Goal: Information Seeking & Learning: Learn about a topic

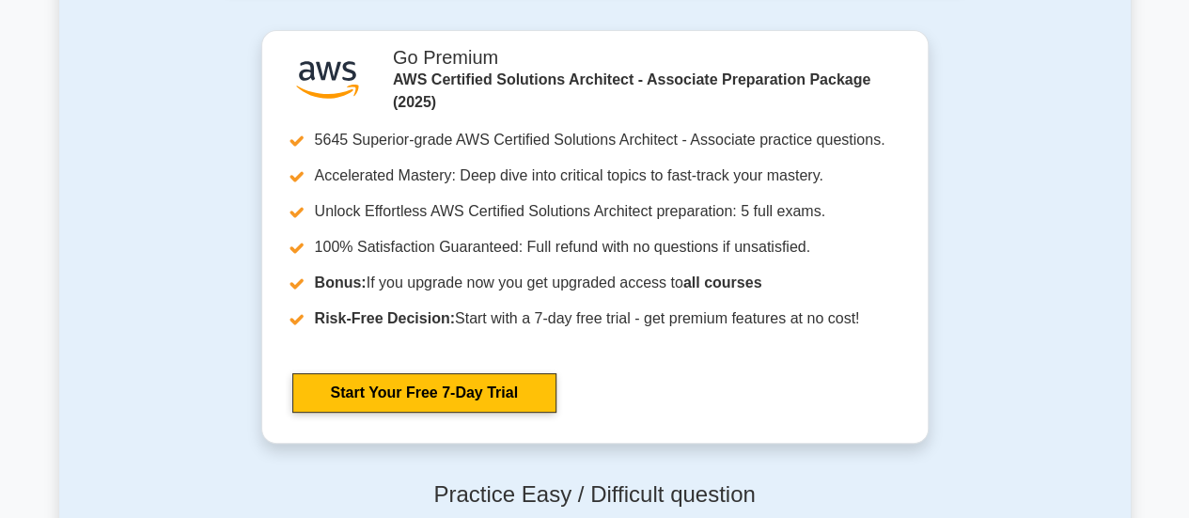
scroll to position [3691, 0]
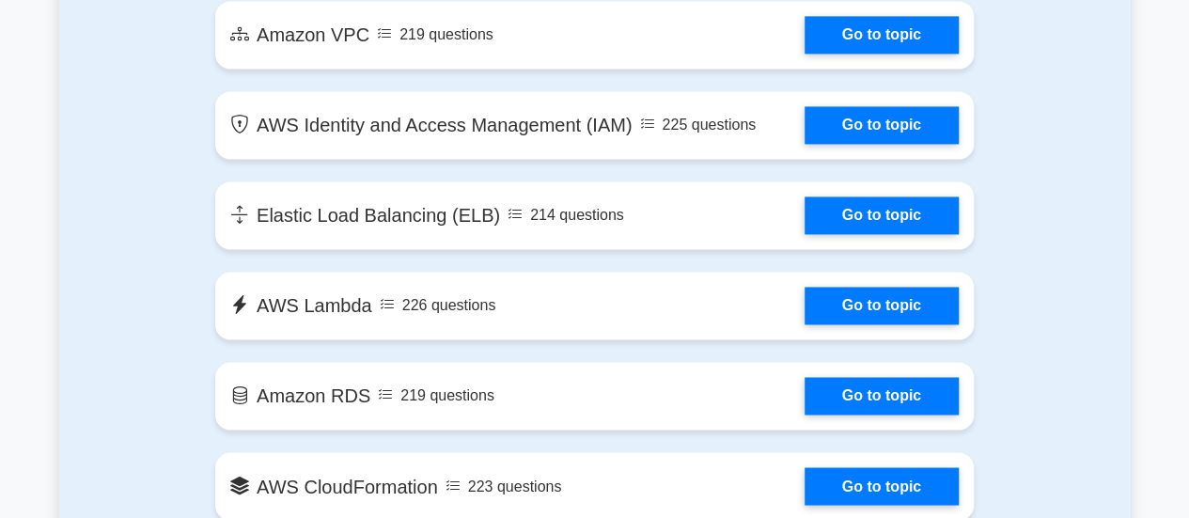
scroll to position [1081, 0]
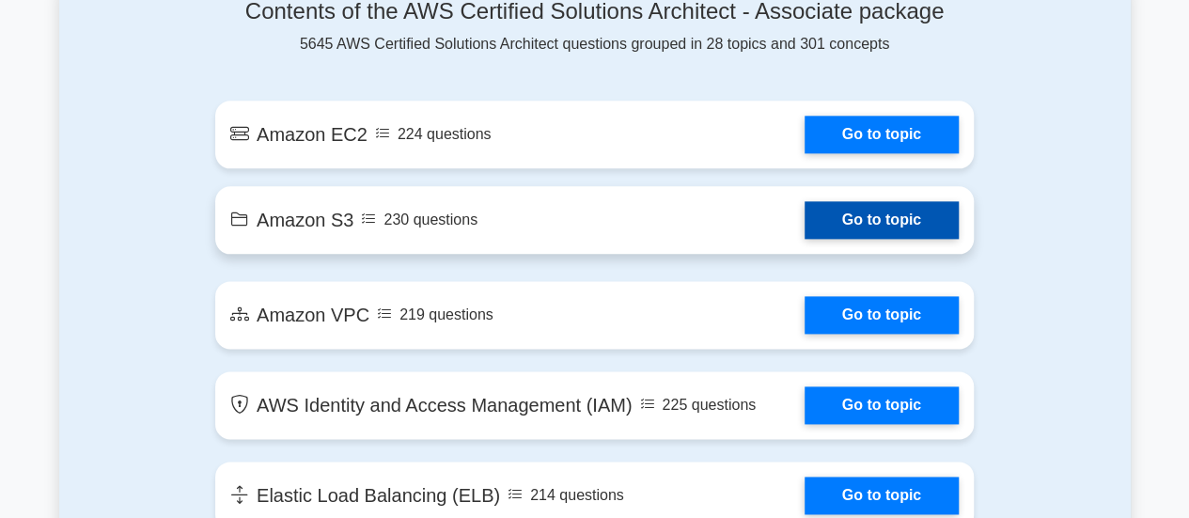
click at [915, 217] on link "Go to topic" at bounding box center [881, 220] width 154 height 38
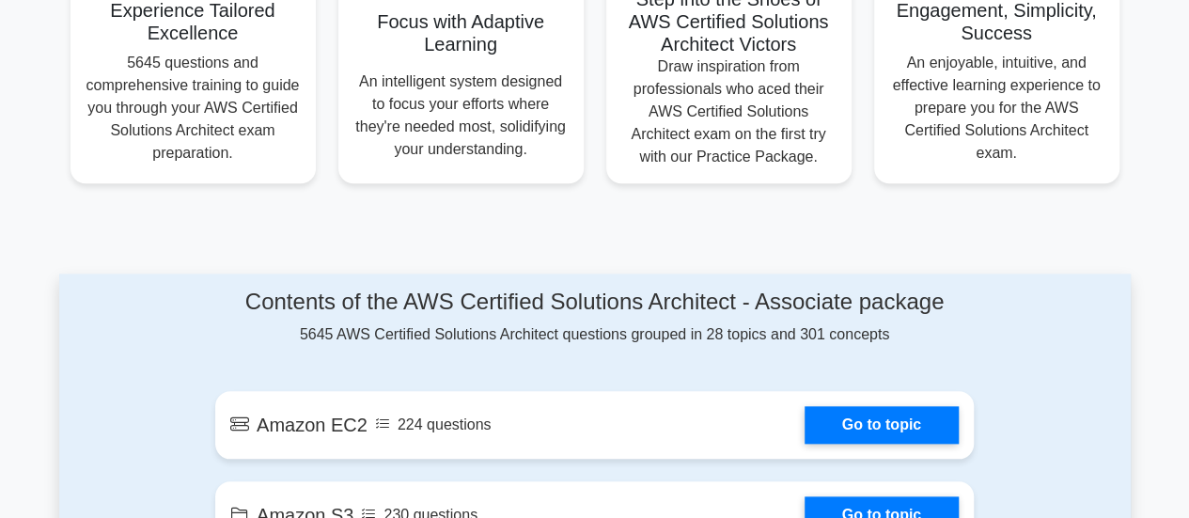
scroll to position [782, 0]
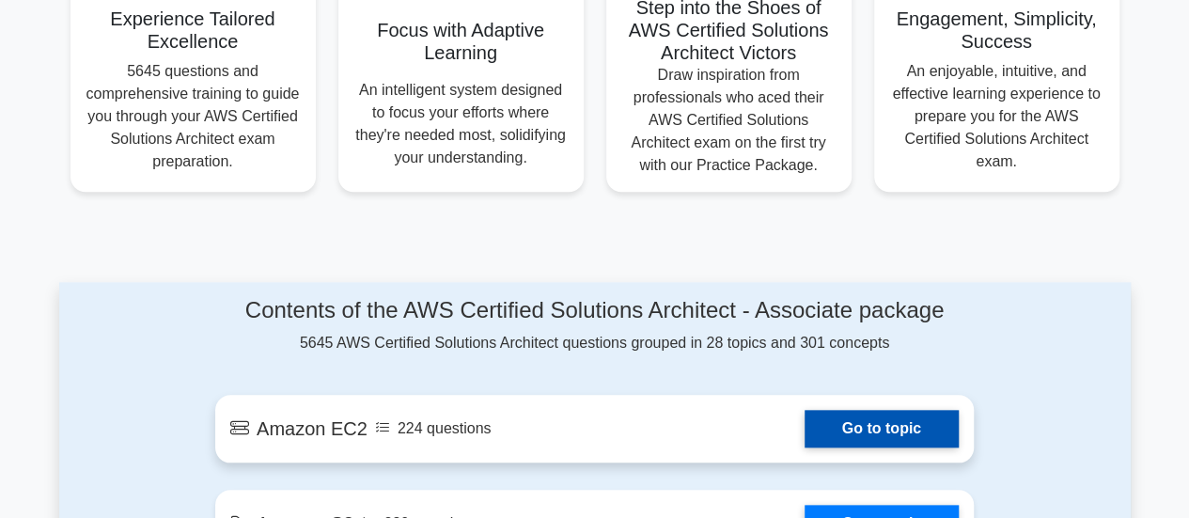
click at [858, 437] on link "Go to topic" at bounding box center [881, 429] width 154 height 38
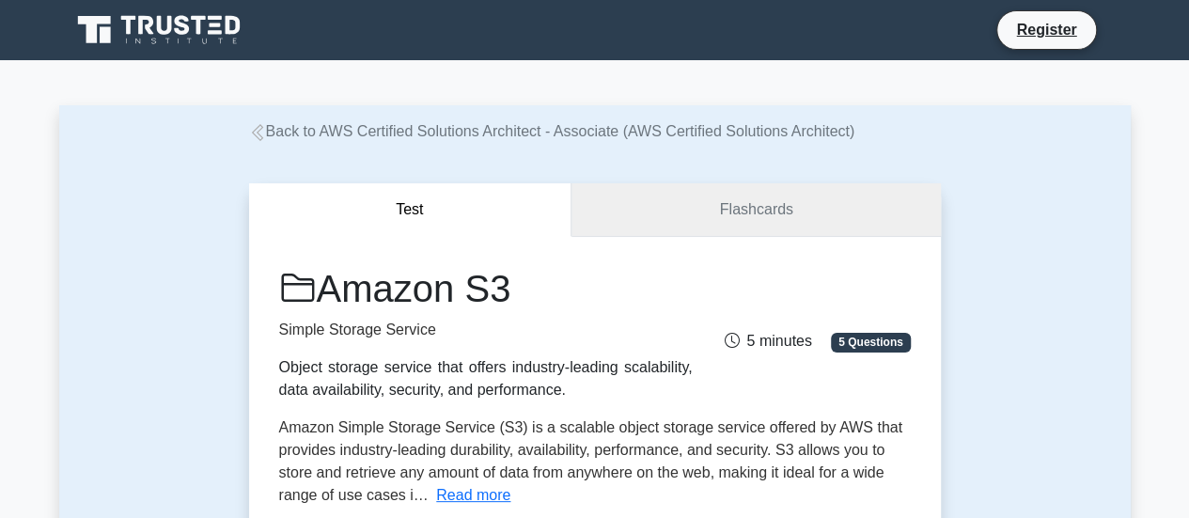
click at [817, 228] on link "Flashcards" at bounding box center [755, 210] width 368 height 54
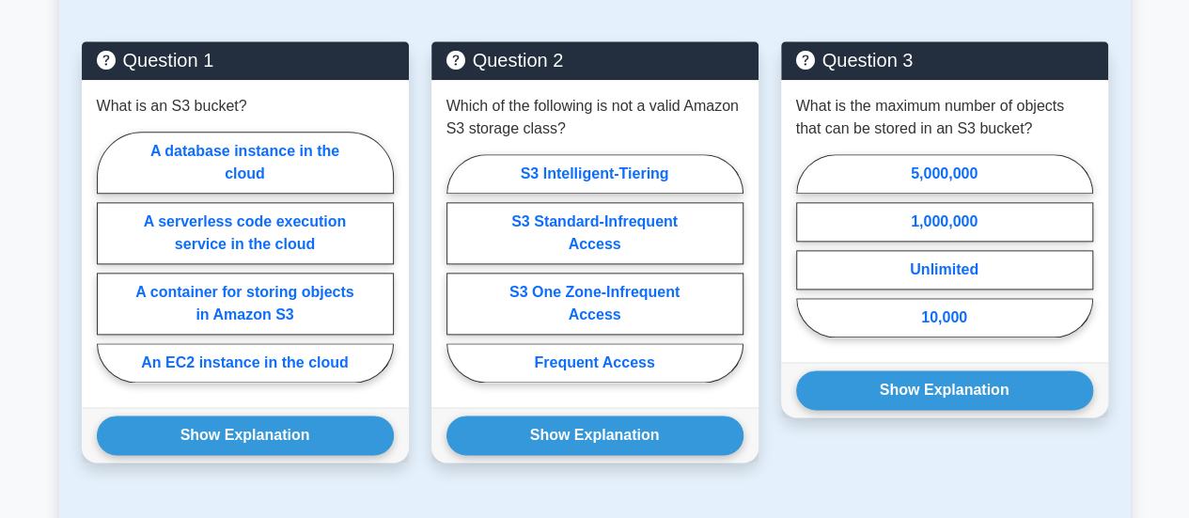
scroll to position [1900, 0]
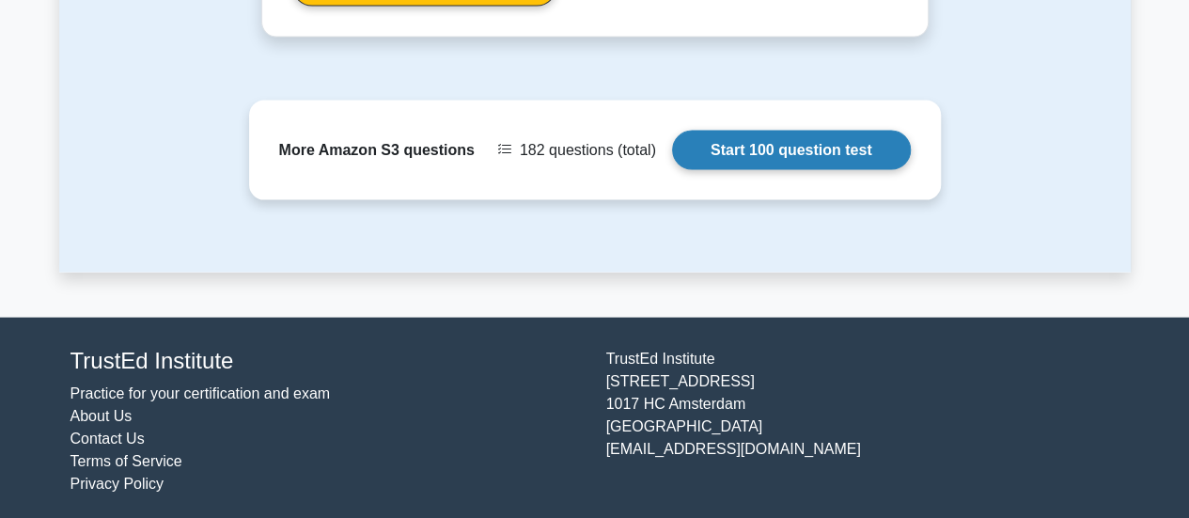
click at [860, 164] on link "Start 100 question test" at bounding box center [791, 150] width 239 height 39
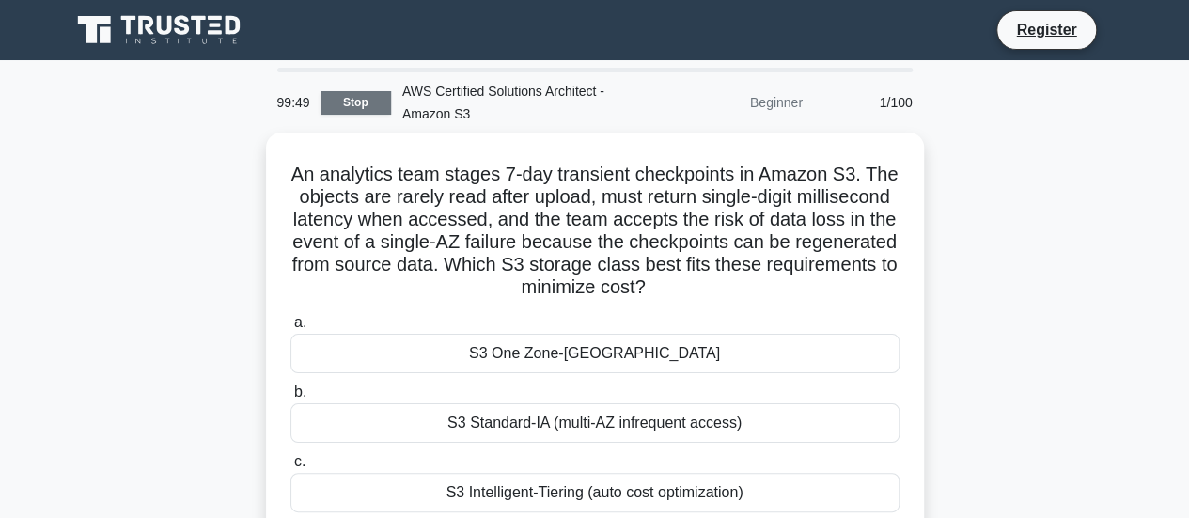
click at [369, 100] on link "Stop" at bounding box center [355, 102] width 70 height 23
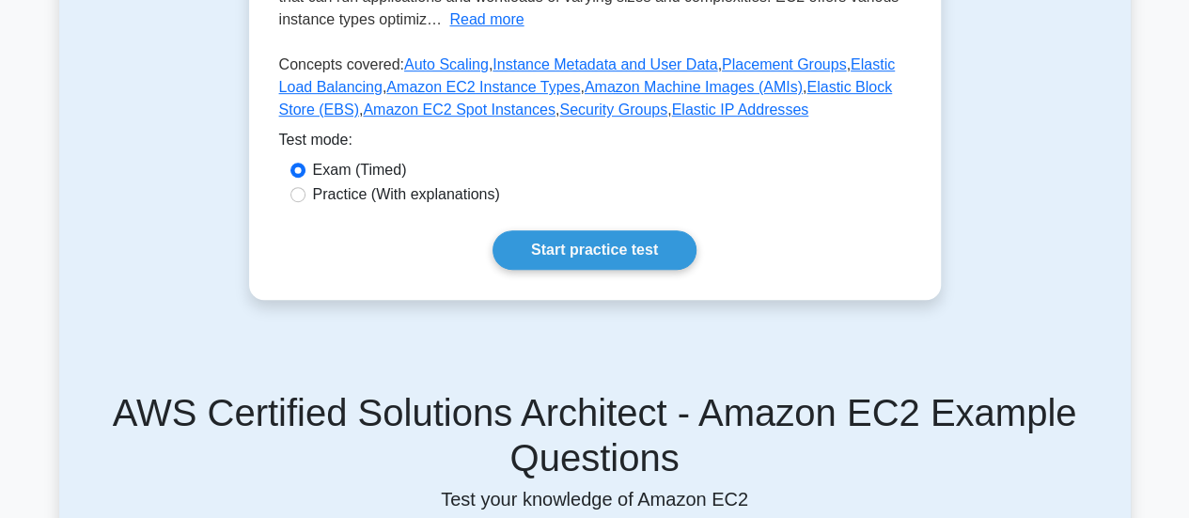
scroll to position [527, 0]
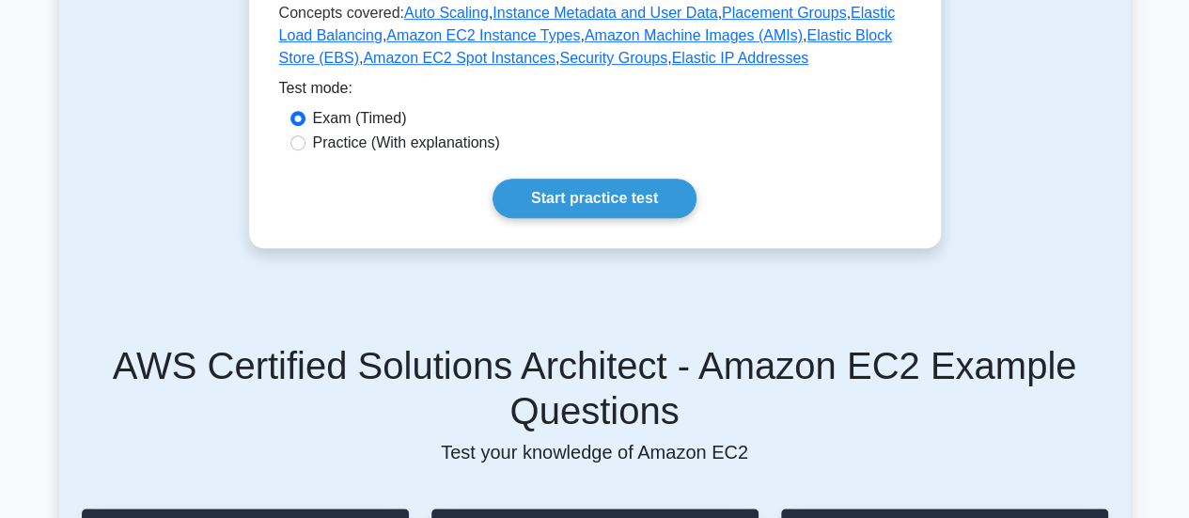
click at [451, 140] on label "Practice (With explanations)" at bounding box center [406, 143] width 187 height 23
click at [305, 140] on input "Practice (With explanations)" at bounding box center [297, 142] width 15 height 15
radio input "true"
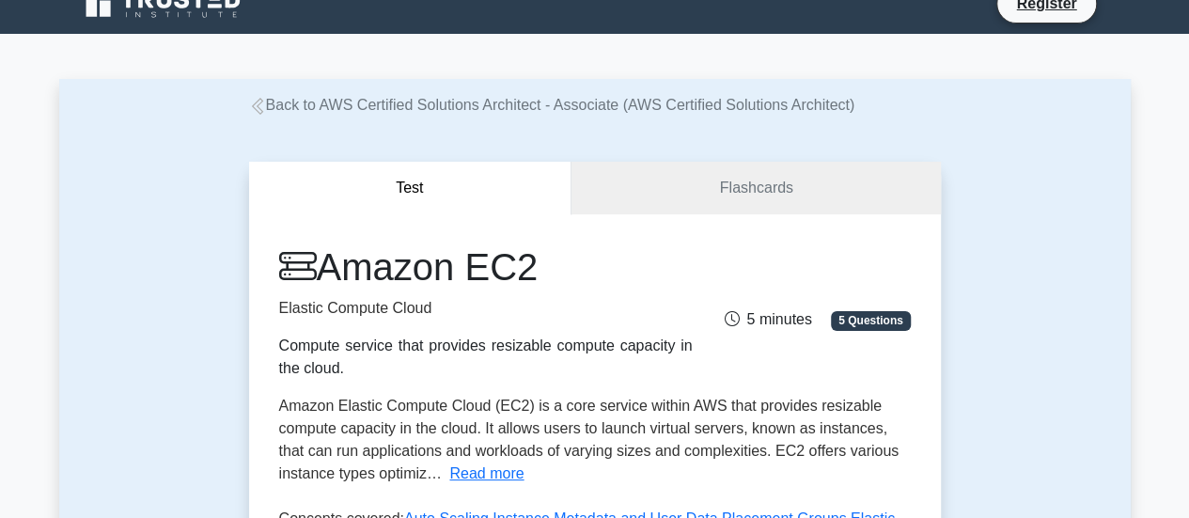
scroll to position [0, 0]
